Goal: Transaction & Acquisition: Purchase product/service

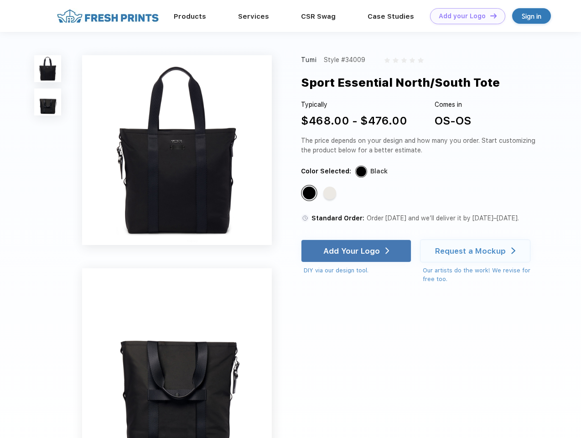
click at [464, 16] on link "Add your Logo Design Tool" at bounding box center [467, 16] width 75 height 16
click at [0, 0] on div "Design Tool" at bounding box center [0, 0] width 0 height 0
click at [489, 15] on link "Add your Logo Design Tool" at bounding box center [467, 16] width 75 height 16
click at [48, 68] on img at bounding box center [47, 68] width 27 height 27
click at [48, 102] on img at bounding box center [47, 101] width 27 height 27
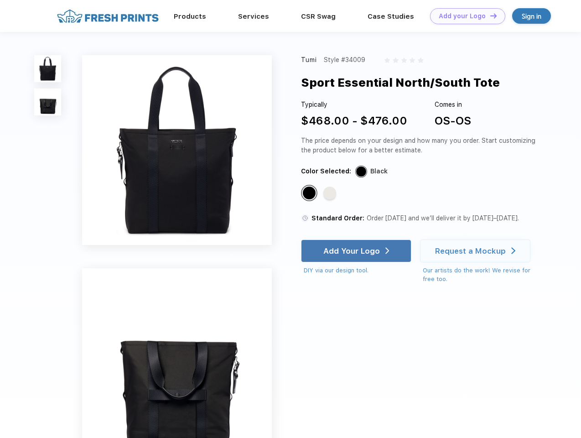
click at [310, 193] on div "Standard Color" at bounding box center [309, 192] width 13 height 13
click at [330, 193] on div "Standard Color" at bounding box center [329, 192] width 13 height 13
click at [357, 251] on div "Add Your Logo" at bounding box center [351, 250] width 57 height 9
click at [476, 251] on div "Request a Mockup" at bounding box center [470, 250] width 71 height 9
